Goal: Information Seeking & Learning: Check status

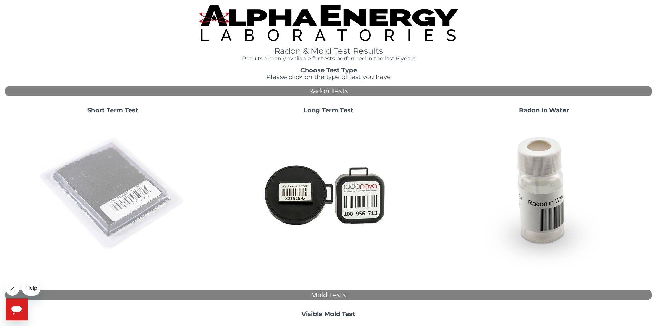
click at [137, 187] on img at bounding box center [113, 194] width 148 height 148
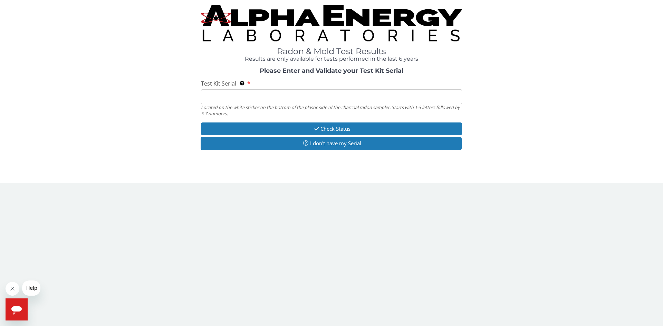
click at [273, 98] on input "Test Kit Serial Located on the white sticker on the bottom of the plastic side …" at bounding box center [331, 96] width 261 height 15
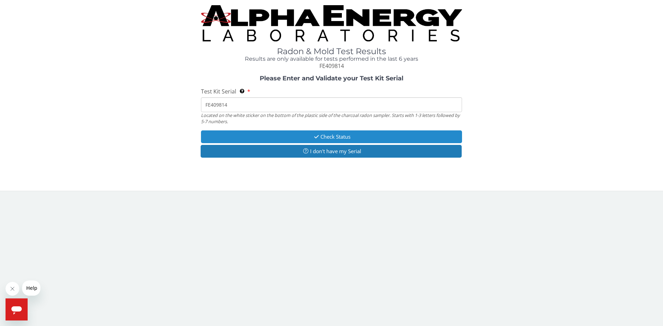
type input "FE409814"
click at [335, 133] on button "Check Status" at bounding box center [331, 136] width 261 height 13
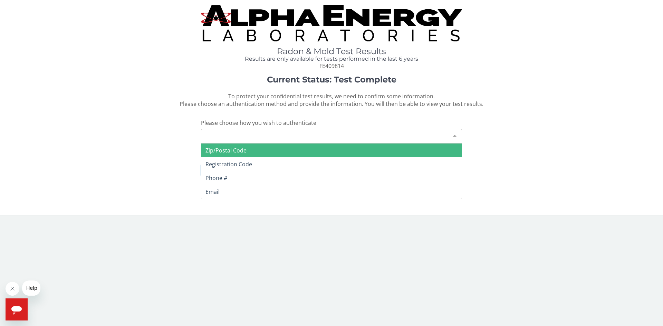
click at [275, 130] on div "Please make a selection" at bounding box center [331, 136] width 261 height 15
click at [243, 148] on span "Zip/Postal Code" at bounding box center [225, 151] width 41 height 8
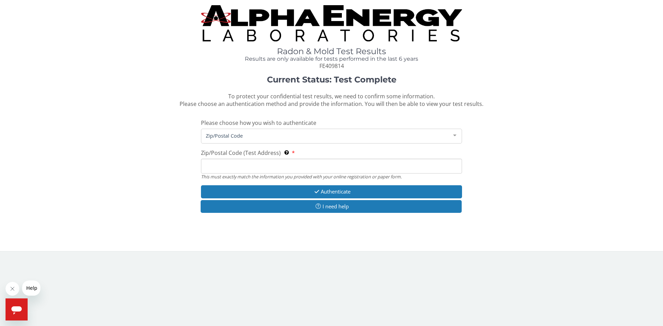
click at [244, 162] on input "Zip/Postal Code (Test Address) This must exactly match the information you prov…" at bounding box center [331, 166] width 261 height 15
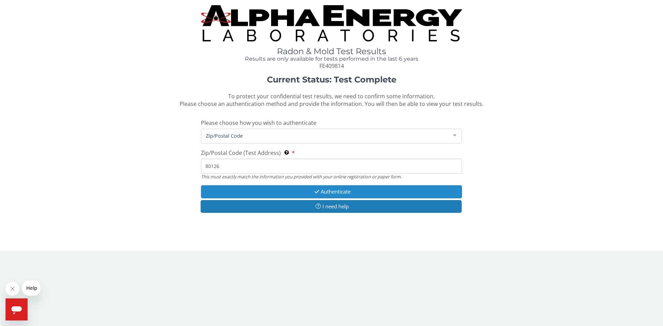
type input "80126"
click at [315, 195] on button "Authenticate" at bounding box center [331, 191] width 261 height 13
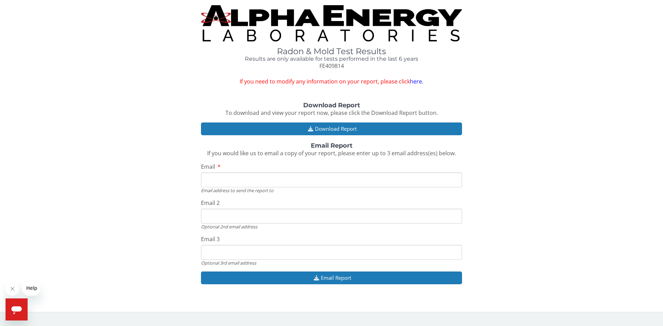
click at [224, 181] on input "Email" at bounding box center [331, 180] width 261 height 15
type input "[PERSON_NAME][EMAIL_ADDRESS][DOMAIN_NAME]"
click at [256, 221] on input "Email 2" at bounding box center [331, 216] width 261 height 15
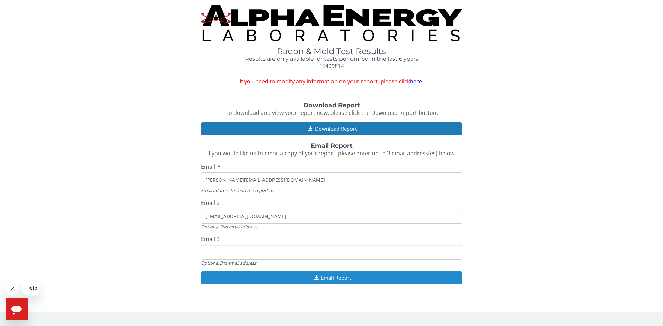
type input "[EMAIL_ADDRESS][DOMAIN_NAME]"
click at [339, 278] on button "Email Report" at bounding box center [331, 278] width 261 height 13
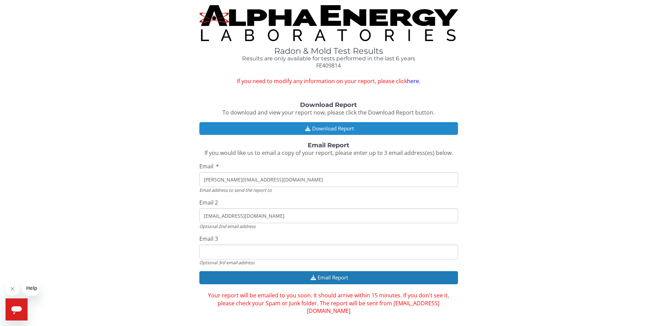
click at [254, 130] on button "Download Report" at bounding box center [328, 128] width 259 height 13
